Goal: Task Accomplishment & Management: Use online tool/utility

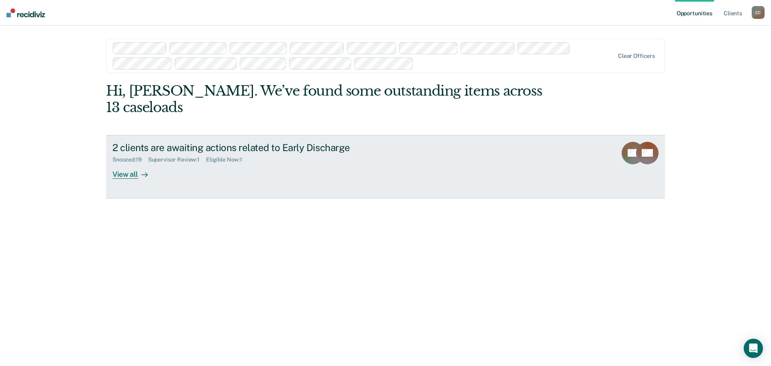
click at [127, 174] on div "View all" at bounding box center [135, 171] width 45 height 16
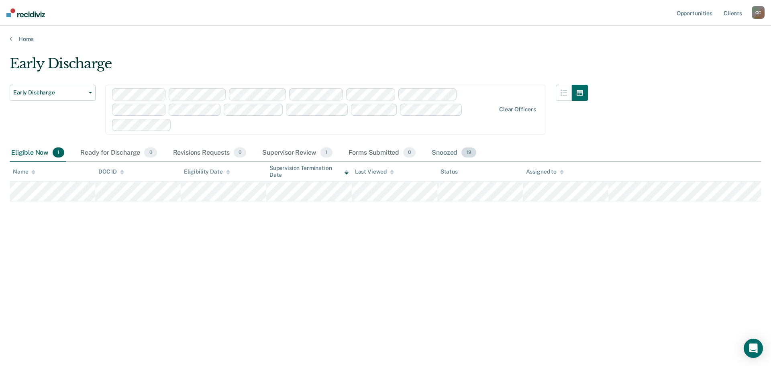
click at [472, 154] on span "19" at bounding box center [469, 152] width 15 height 10
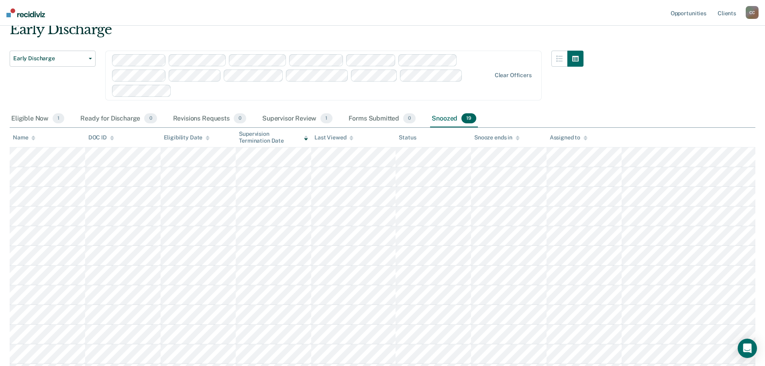
scroll to position [6, 0]
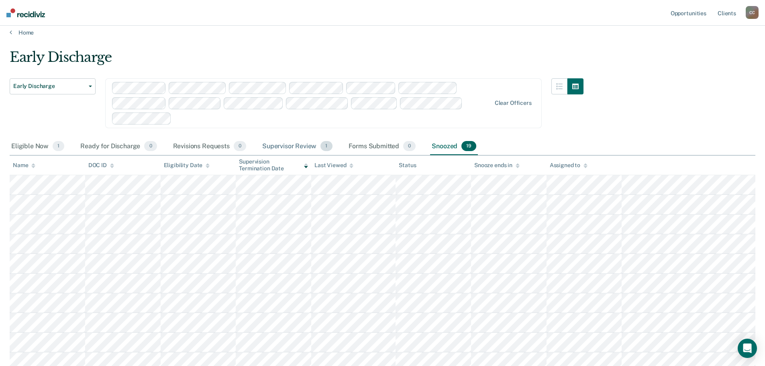
click at [321, 145] on span "1" at bounding box center [327, 146] width 12 height 10
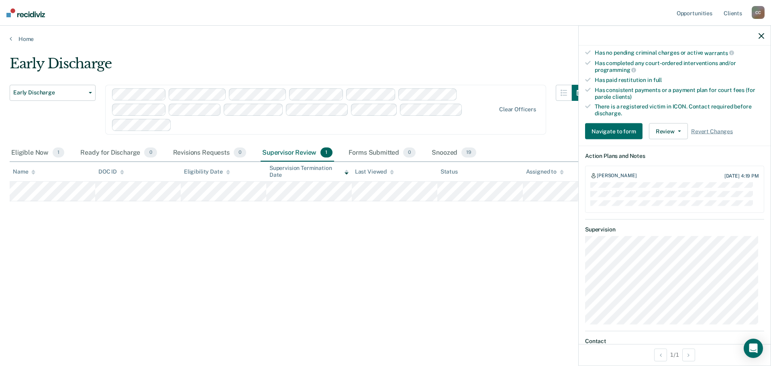
scroll to position [232, 0]
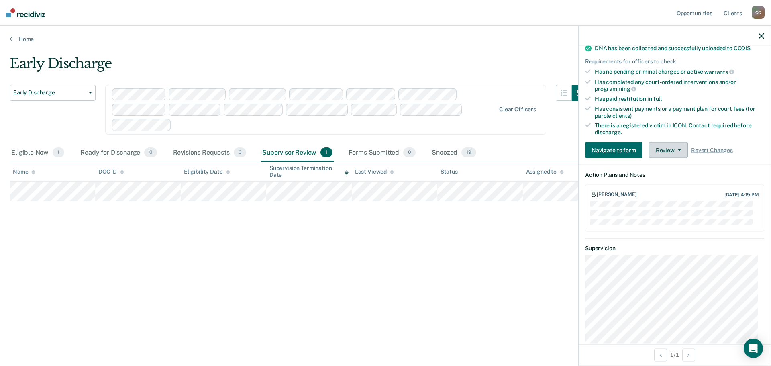
click at [679, 147] on button "Review" at bounding box center [668, 150] width 39 height 16
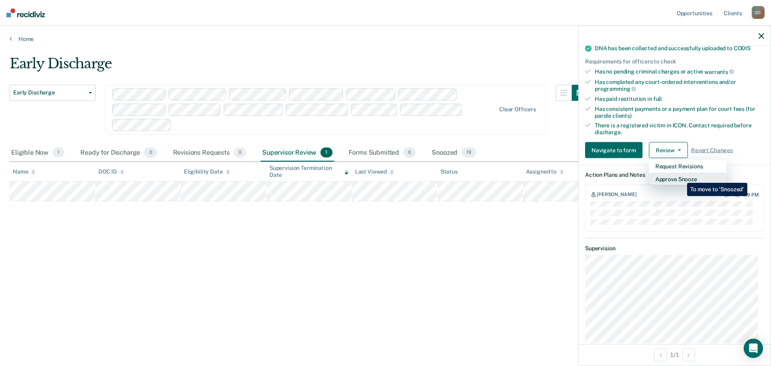
click at [681, 177] on button "Approve Snooze" at bounding box center [688, 178] width 78 height 13
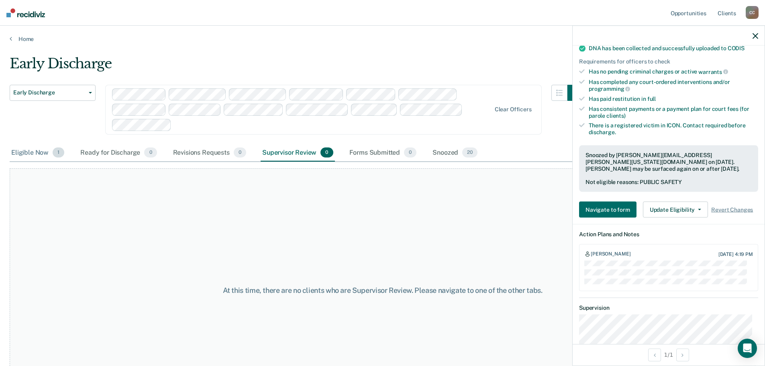
click at [35, 151] on div "Eligible Now 1" at bounding box center [38, 153] width 56 height 18
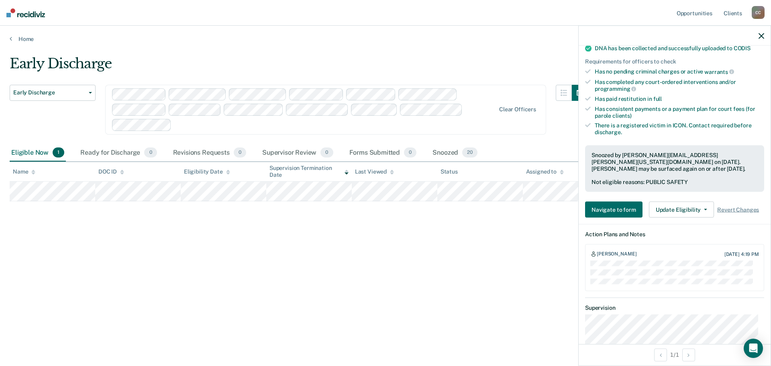
click at [761, 34] on icon "button" at bounding box center [762, 36] width 6 height 6
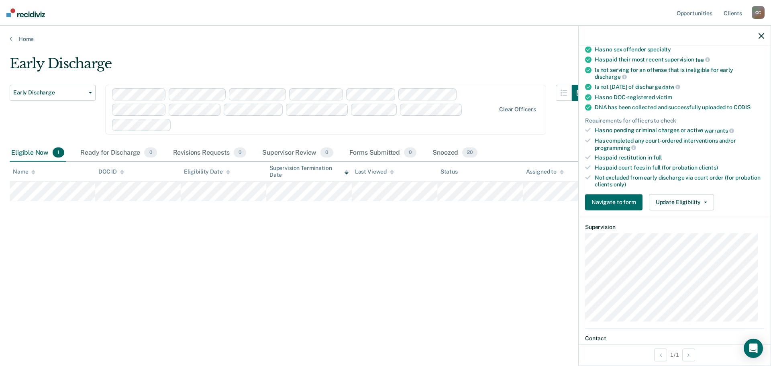
scroll to position [161, 0]
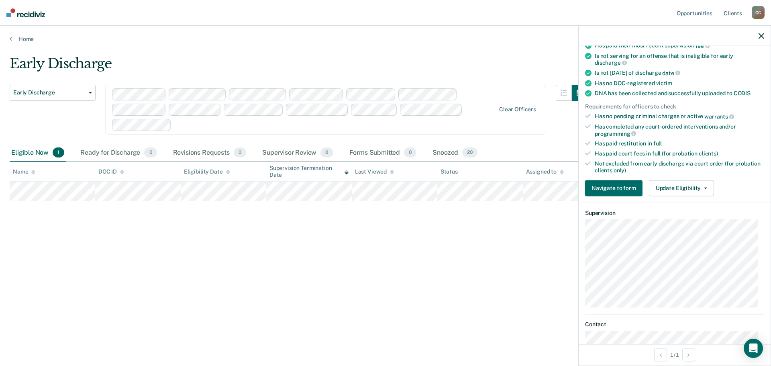
click at [761, 35] on icon "button" at bounding box center [762, 36] width 6 height 6
